Goal: Communication & Community: Participate in discussion

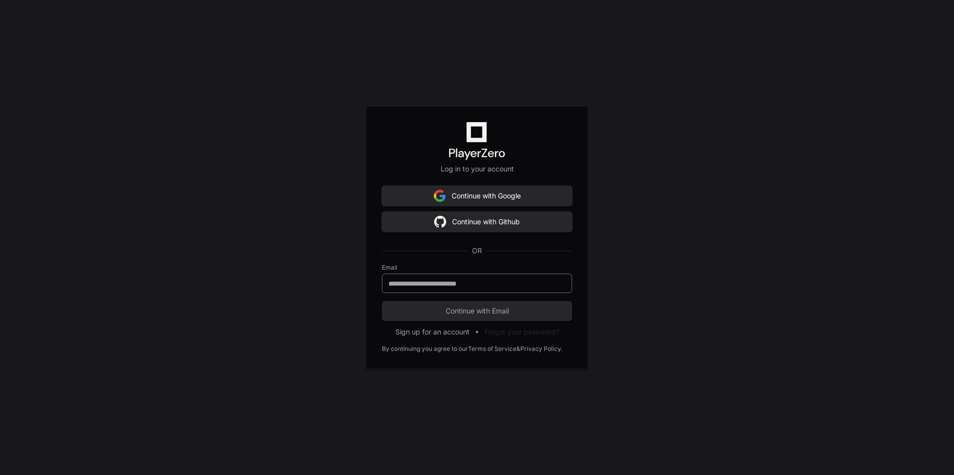
click at [481, 286] on input "email" at bounding box center [476, 283] width 177 height 10
type input "**********"
click at [436, 283] on input "**********" at bounding box center [476, 283] width 177 height 10
drag, startPoint x: 641, startPoint y: 284, endPoint x: 560, endPoint y: 298, distance: 81.9
click at [641, 284] on div "**********" at bounding box center [477, 237] width 954 height 475
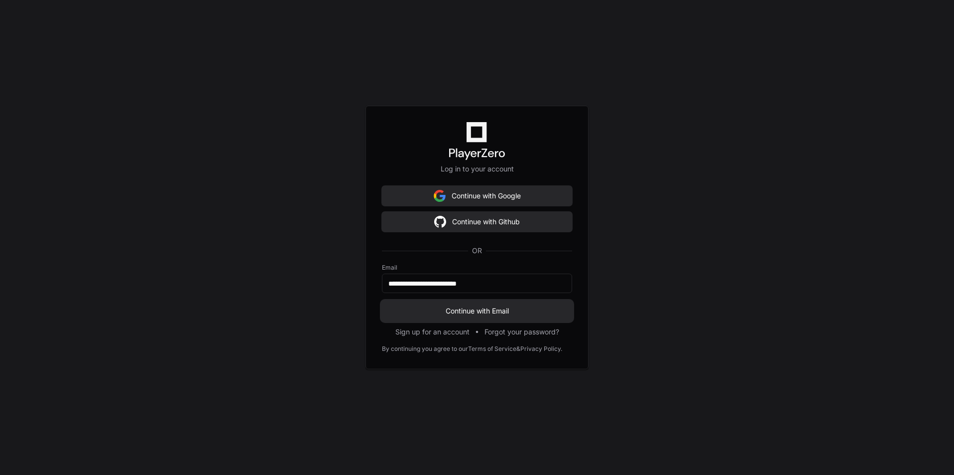
click at [462, 308] on span "Continue with Email" at bounding box center [477, 311] width 190 height 10
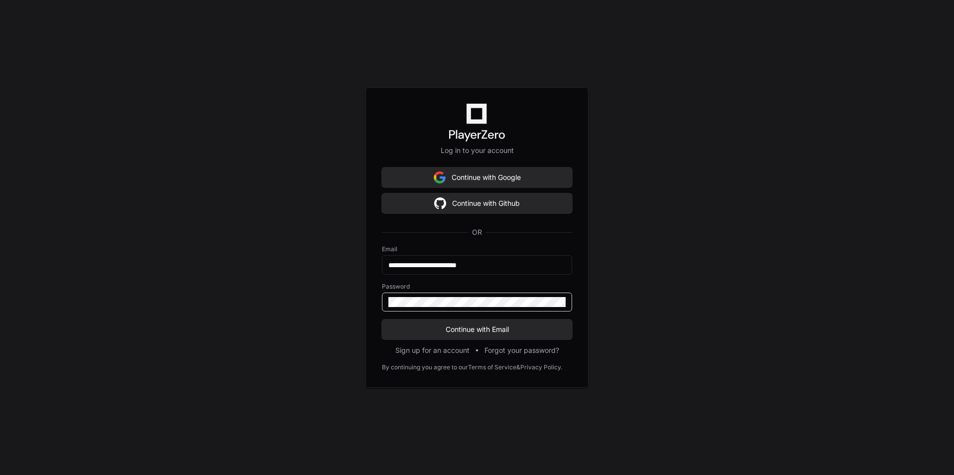
click at [761, 303] on div "**********" at bounding box center [477, 237] width 954 height 475
click at [467, 326] on span "Continue with Email" at bounding box center [477, 329] width 190 height 10
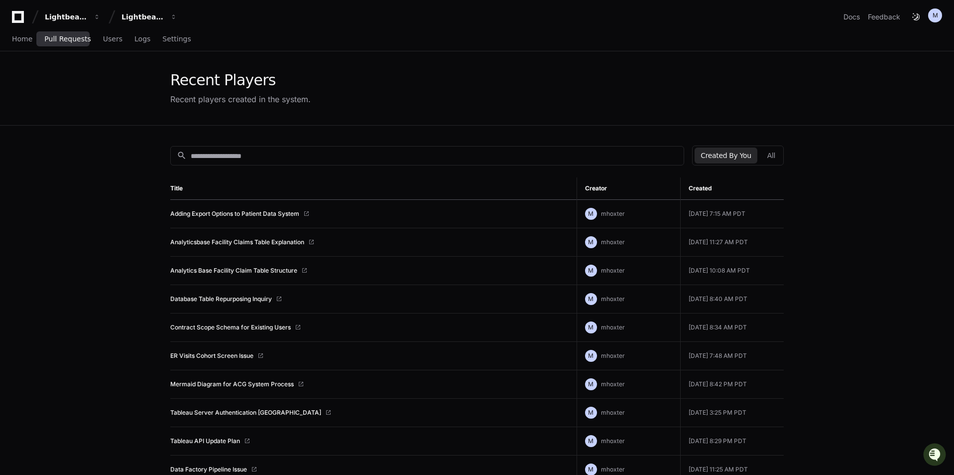
click at [64, 37] on span "Pull Requests" at bounding box center [67, 39] width 46 height 6
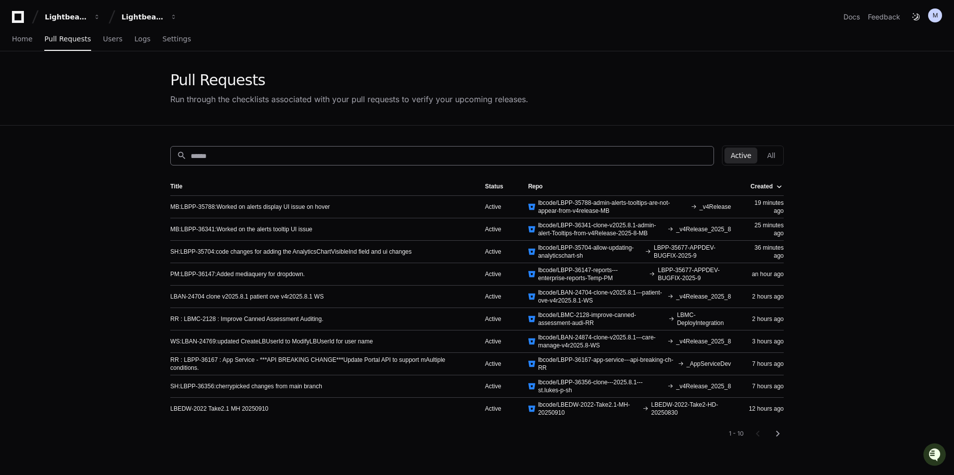
click at [364, 157] on input at bounding box center [449, 156] width 517 height 10
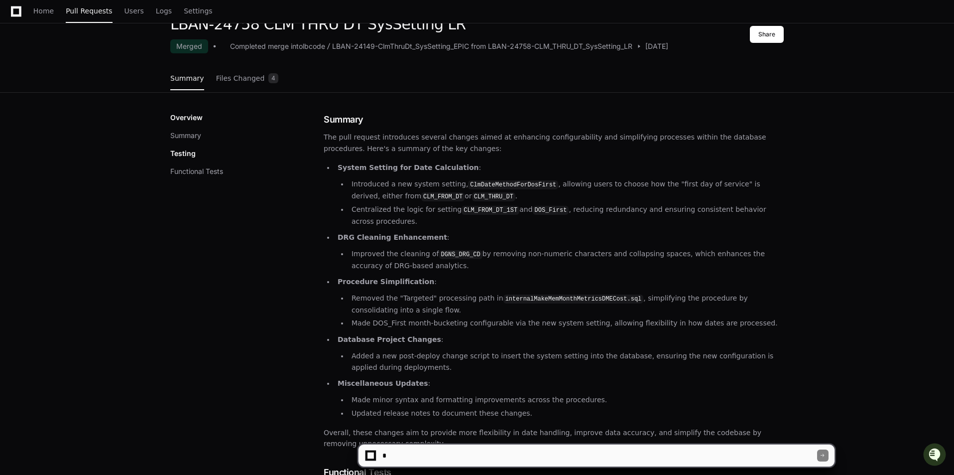
scroll to position [249, 0]
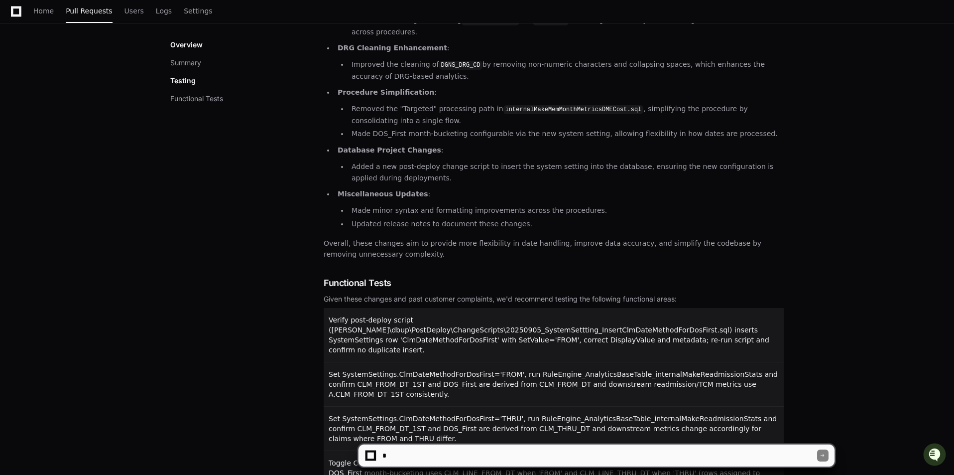
click at [454, 455] on textarea at bounding box center [599, 455] width 437 height 22
click at [847, 268] on div "LBAN-24758 CLM THRU DT SysSetting LR Merged Completed merge into lbcode LBAN-24…" at bounding box center [477, 254] width 954 height 856
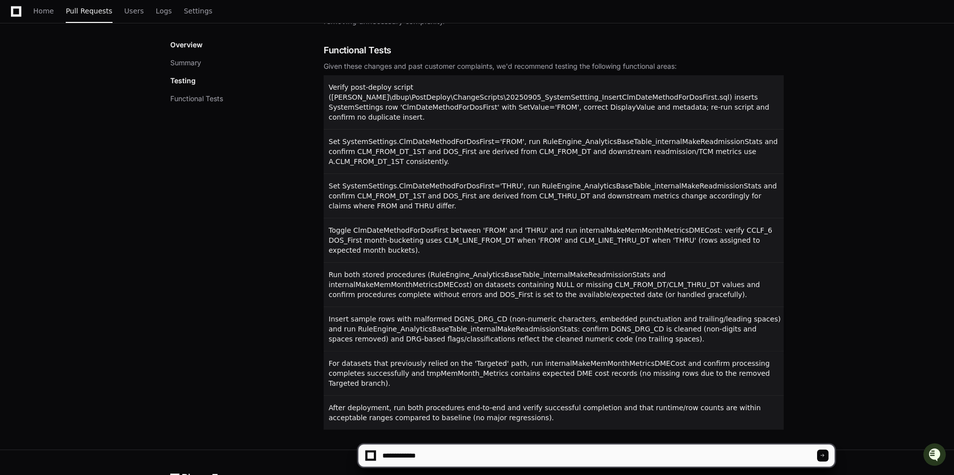
scroll to position [483, 0]
click at [547, 451] on textarea at bounding box center [599, 455] width 437 height 22
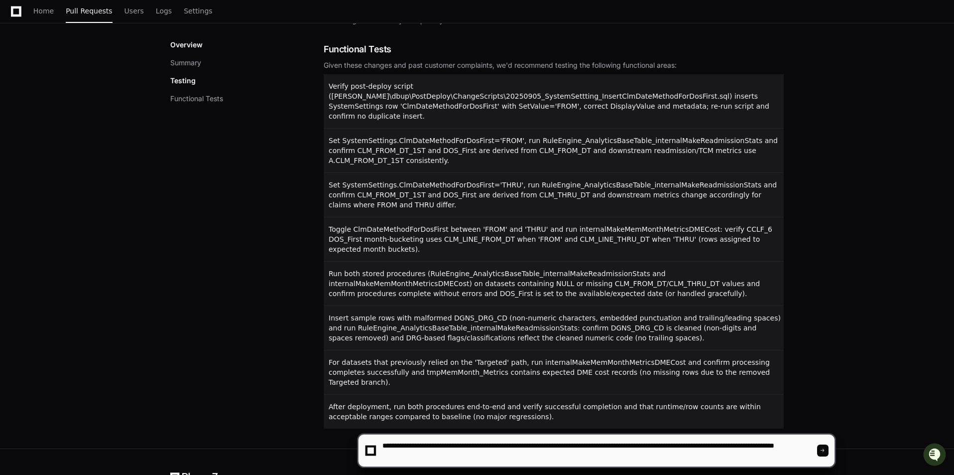
type textarea "**********"
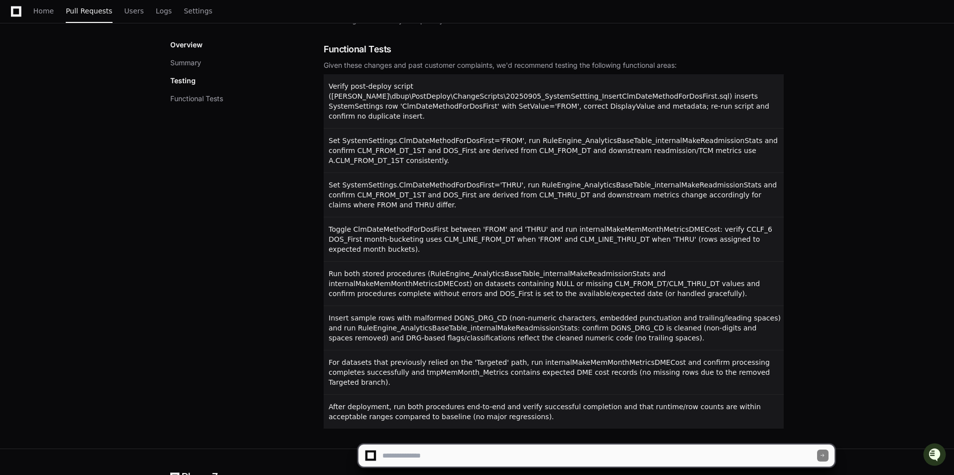
scroll to position [0, 0]
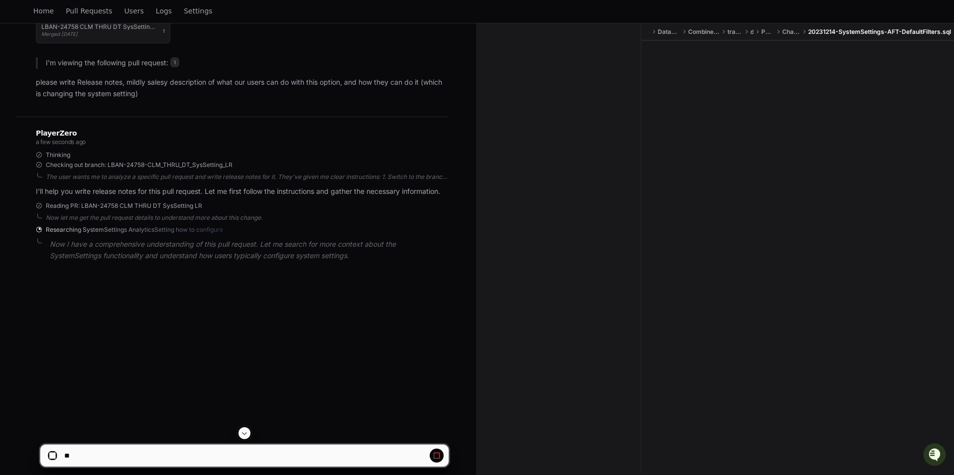
scroll to position [112, 0]
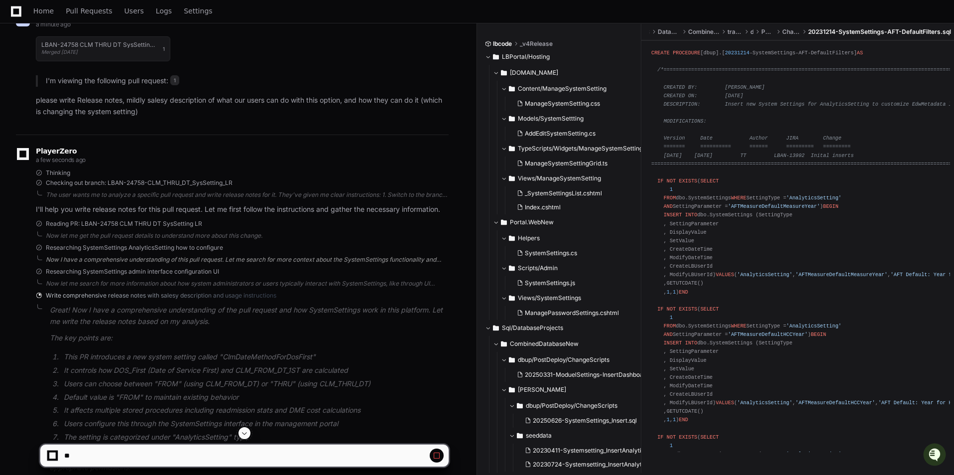
drag, startPoint x: 701, startPoint y: 261, endPoint x: 244, endPoint y: 261, distance: 457.2
click at [244, 261] on div "Now I have a comprehensive understanding of this pull request. Let me search fo…" at bounding box center [247, 260] width 403 height 8
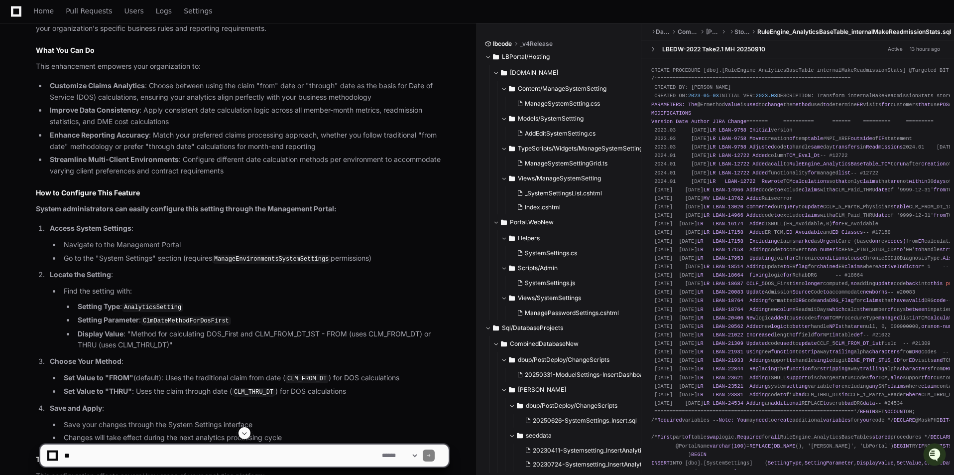
scroll to position [671, 0]
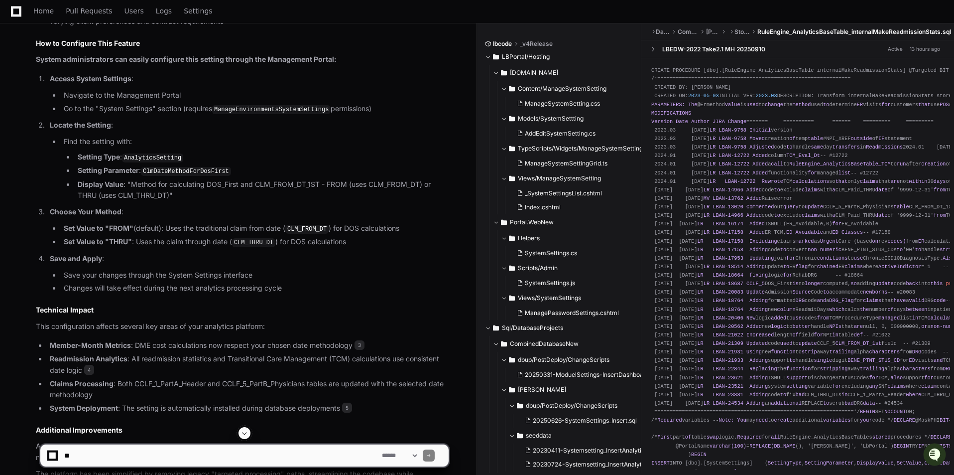
click at [198, 459] on textarea at bounding box center [221, 455] width 318 height 22
type textarea "*"
type textarea "**********"
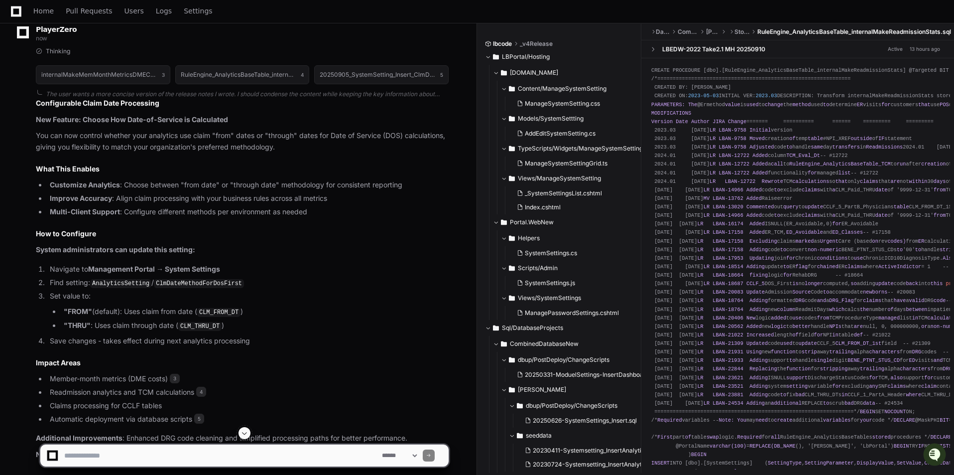
scroll to position [1397, 0]
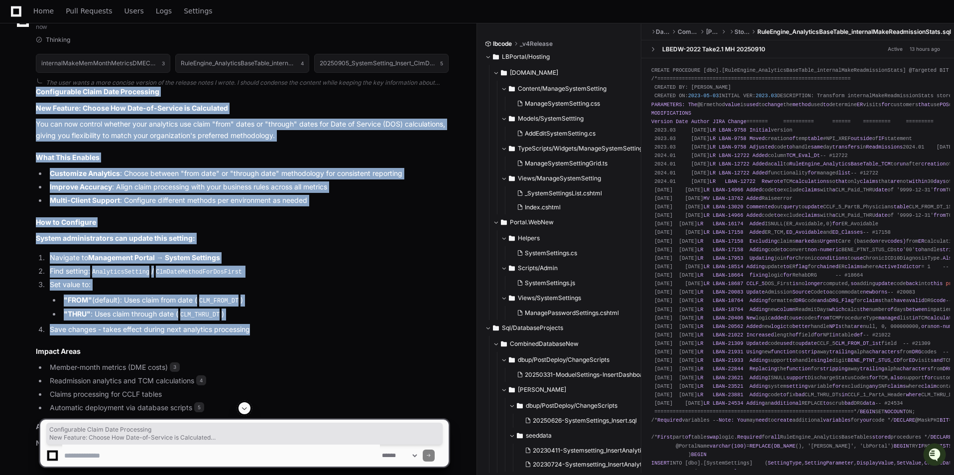
drag, startPoint x: 37, startPoint y: 88, endPoint x: 271, endPoint y: 323, distance: 332.1
click at [271, 323] on article "Configurable Claim Date Processing New Feature: Choose How Date-of-Service is C…" at bounding box center [242, 268] width 413 height 362
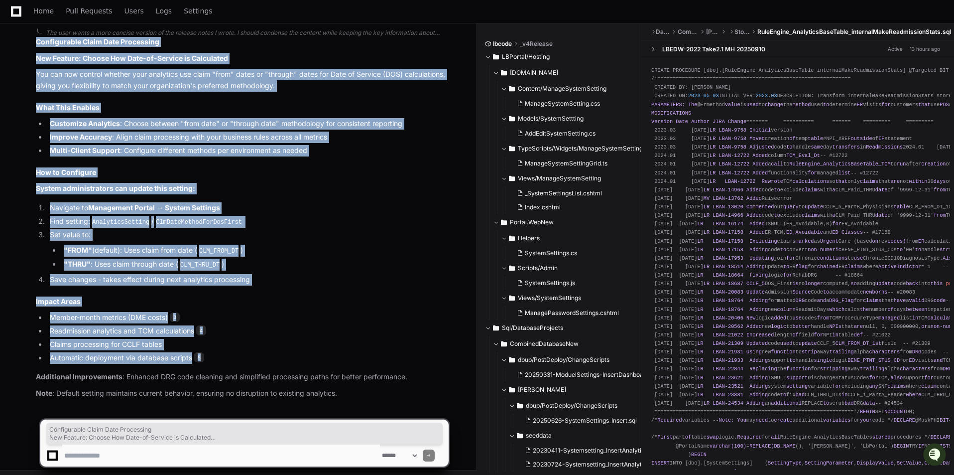
click at [251, 355] on li "Automatic deployment via database scripts 5" at bounding box center [248, 357] width 402 height 11
click at [242, 339] on li "Claims processing for CCLF tables" at bounding box center [248, 344] width 402 height 11
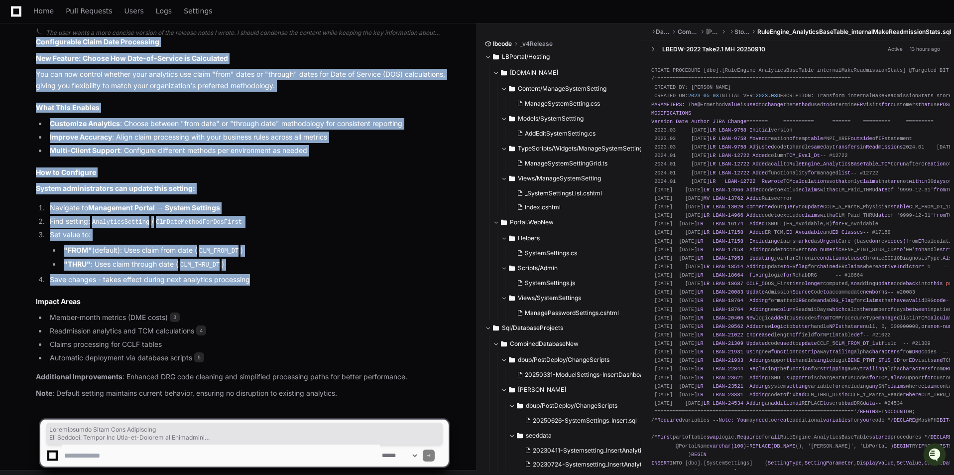
click at [265, 277] on li "Save changes - takes effect during next analytics processing" at bounding box center [248, 279] width 402 height 11
copy article "Configurable Claim Date Processing New Feature: Choose How Date-of-Service is C…"
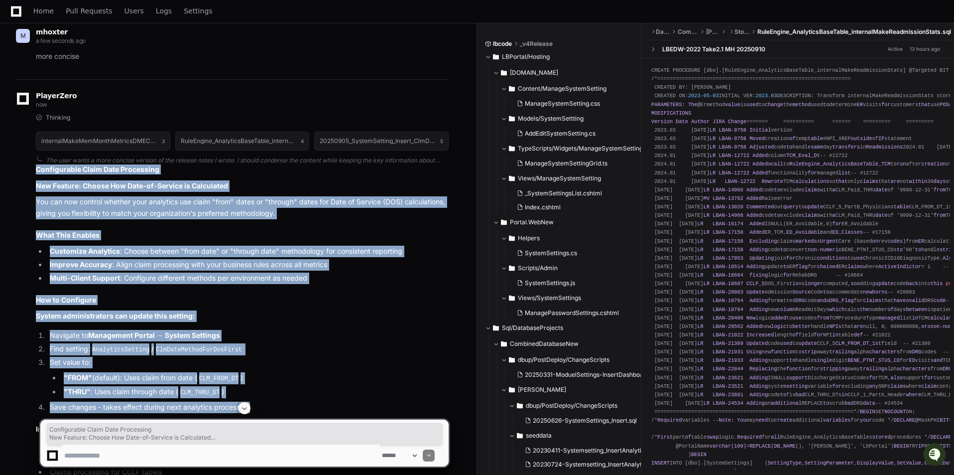
scroll to position [1297, 0]
